Goal: Transaction & Acquisition: Purchase product/service

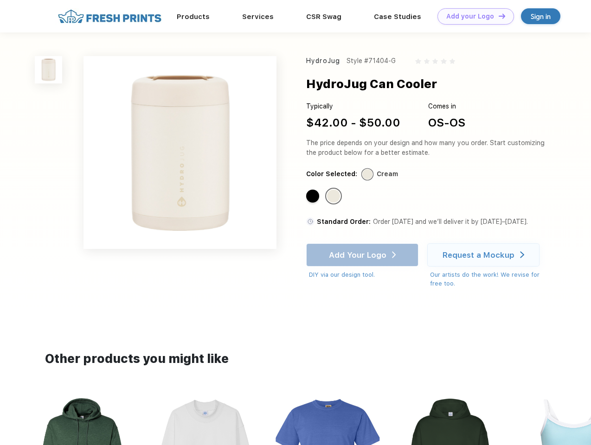
click at [472, 16] on link "Add your Logo Design Tool" at bounding box center [475, 16] width 77 height 16
click at [0, 0] on div "Design Tool" at bounding box center [0, 0] width 0 height 0
click at [497, 16] on link "Add your Logo Design Tool" at bounding box center [475, 16] width 77 height 16
click at [49, 70] on img at bounding box center [48, 69] width 27 height 27
click at [313, 197] on div "Standard Color" at bounding box center [312, 196] width 13 height 13
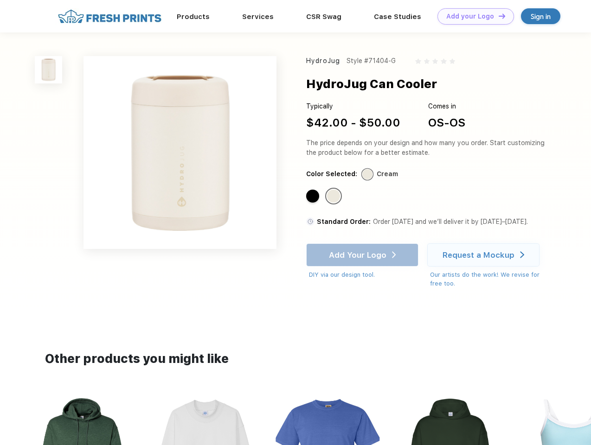
click at [334, 197] on div "Standard Color" at bounding box center [333, 196] width 13 height 13
click at [363, 255] on div "Add Your Logo DIY via our design tool. Ah shoot! This product isn't up in our d…" at bounding box center [362, 261] width 112 height 36
click at [485, 255] on div "Request a Mockup" at bounding box center [478, 254] width 72 height 9
